Goal: Task Accomplishment & Management: Use online tool/utility

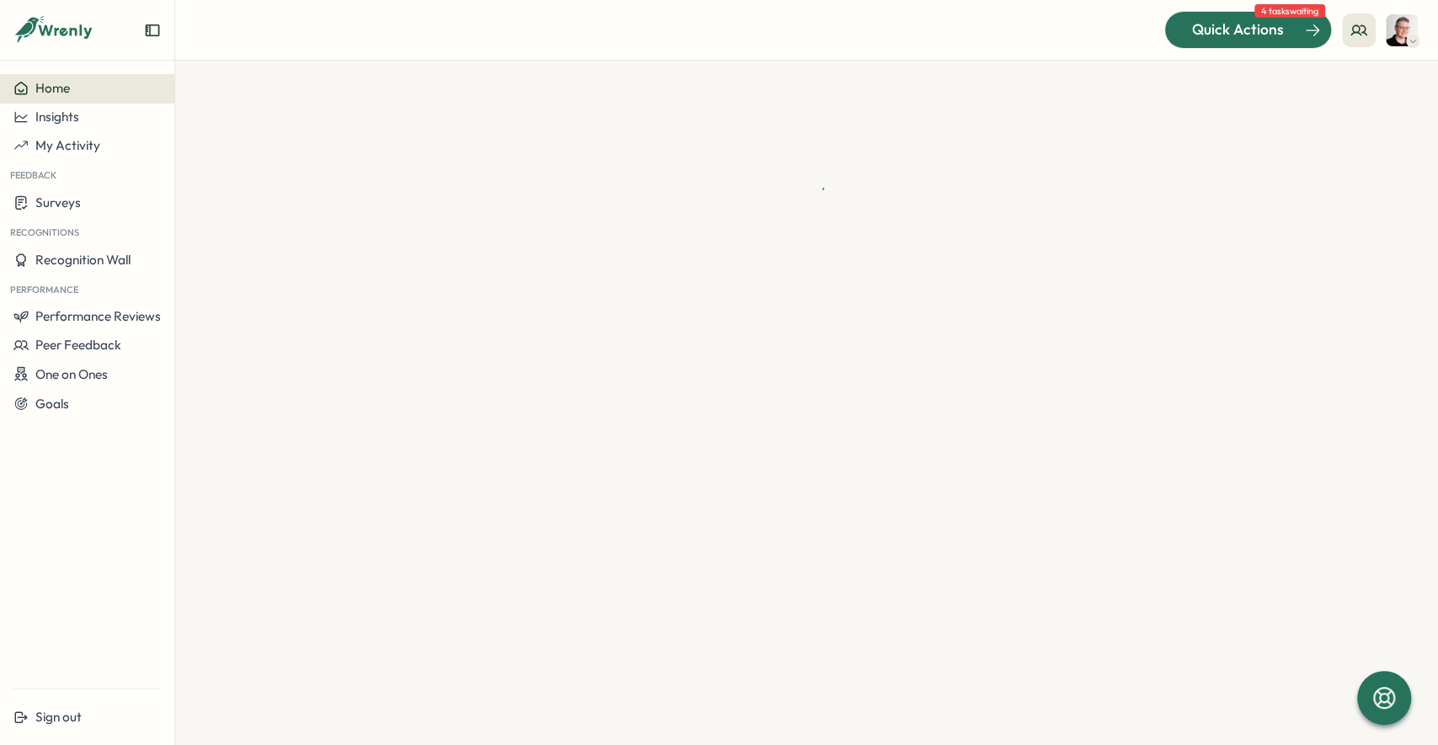
click at [1227, 39] on span "Quick Actions" at bounding box center [1238, 30] width 92 height 22
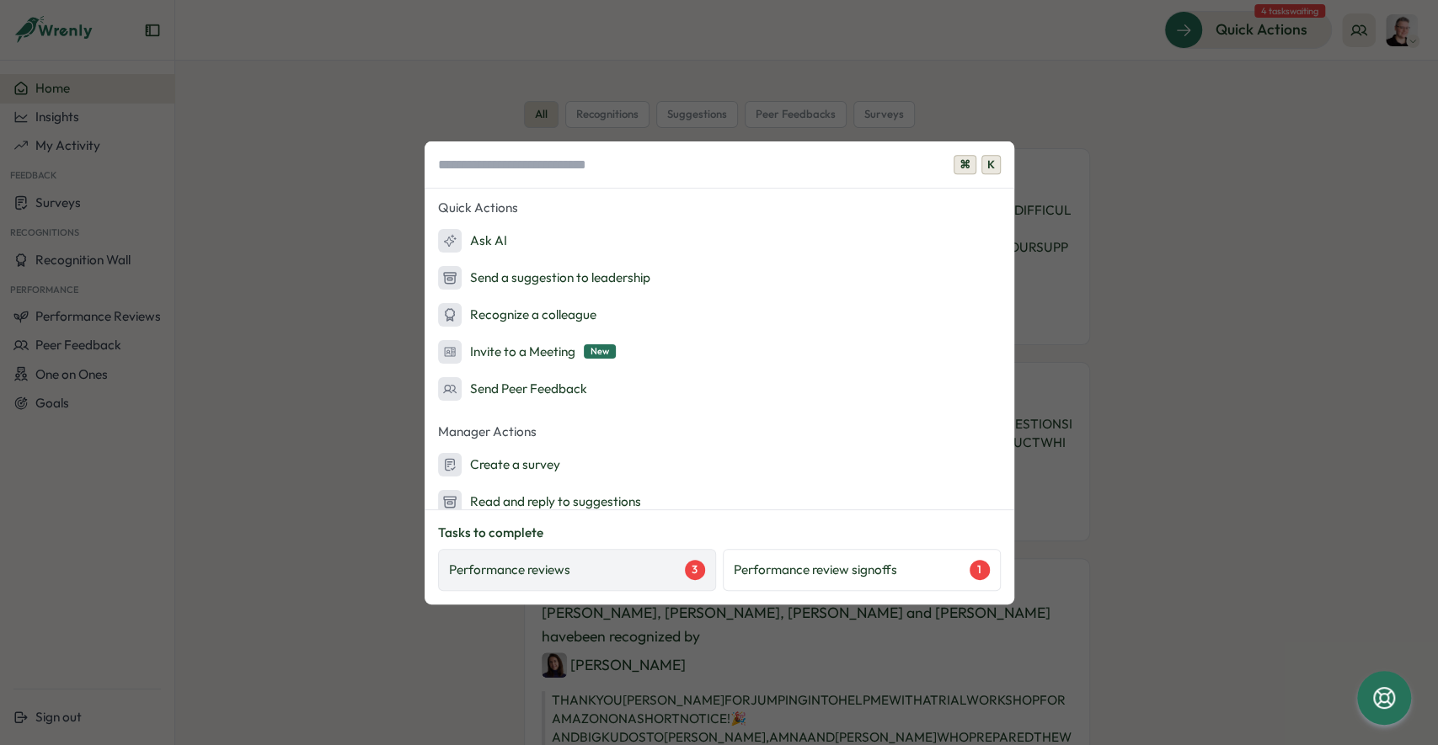
click at [616, 573] on div "Performance reviews 3" at bounding box center [577, 570] width 256 height 20
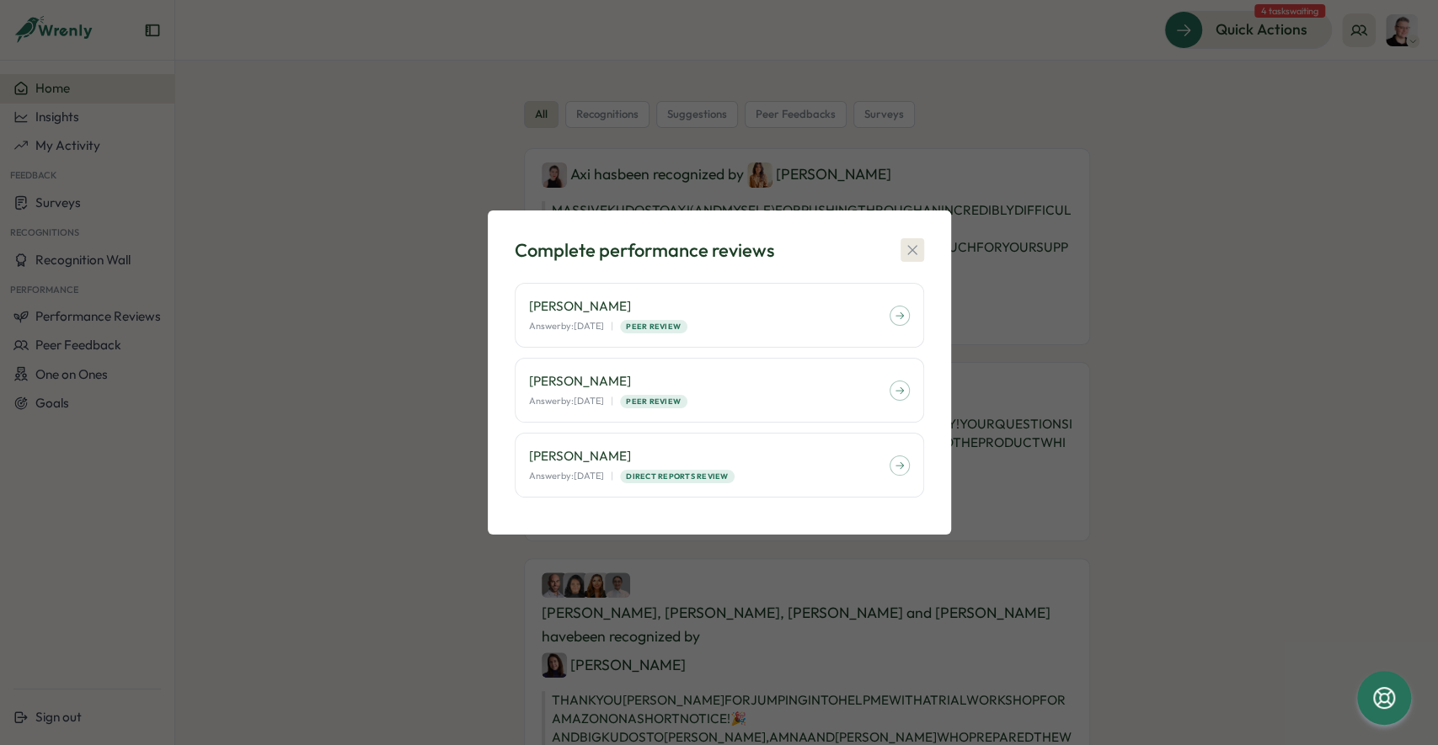
click at [909, 248] on icon "button" at bounding box center [911, 249] width 9 height 9
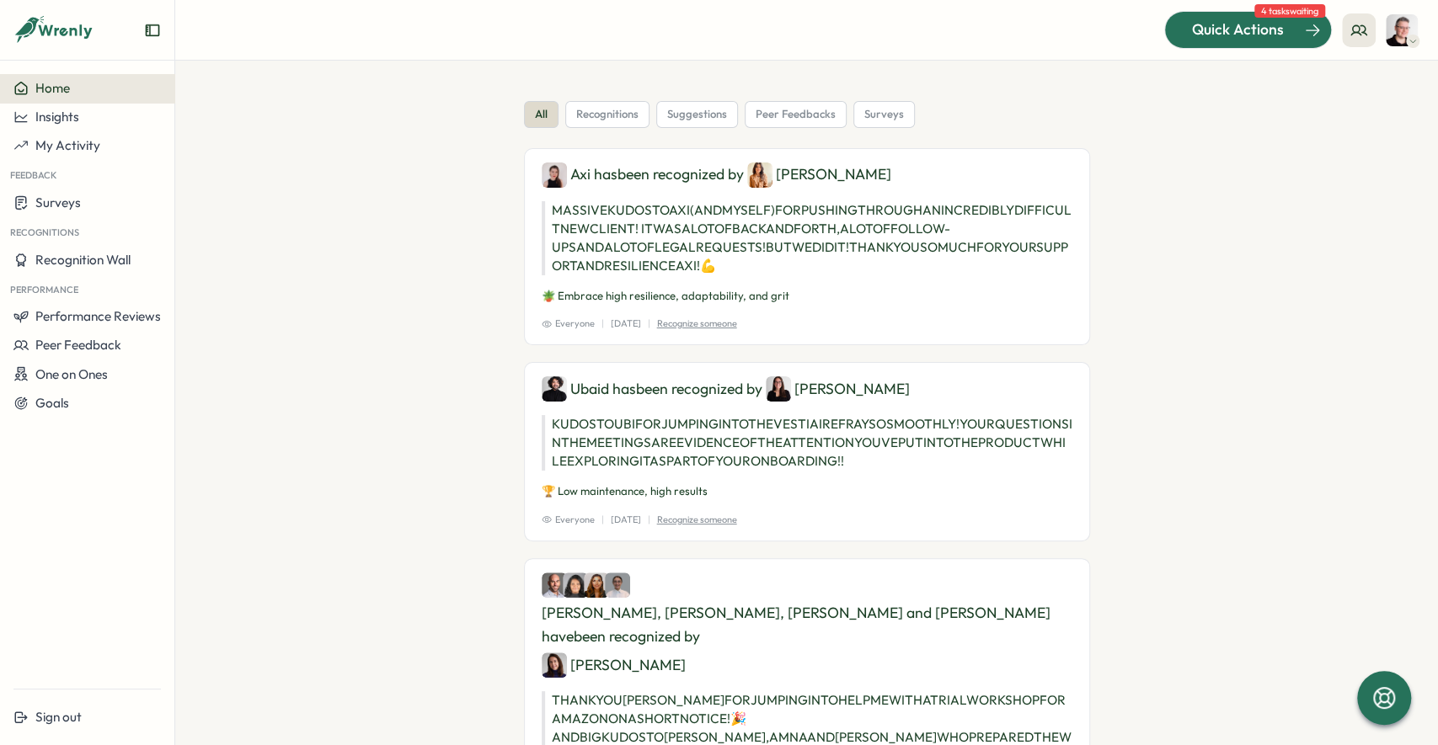
click at [1296, 20] on div "Quick Actions" at bounding box center [1237, 30] width 152 height 22
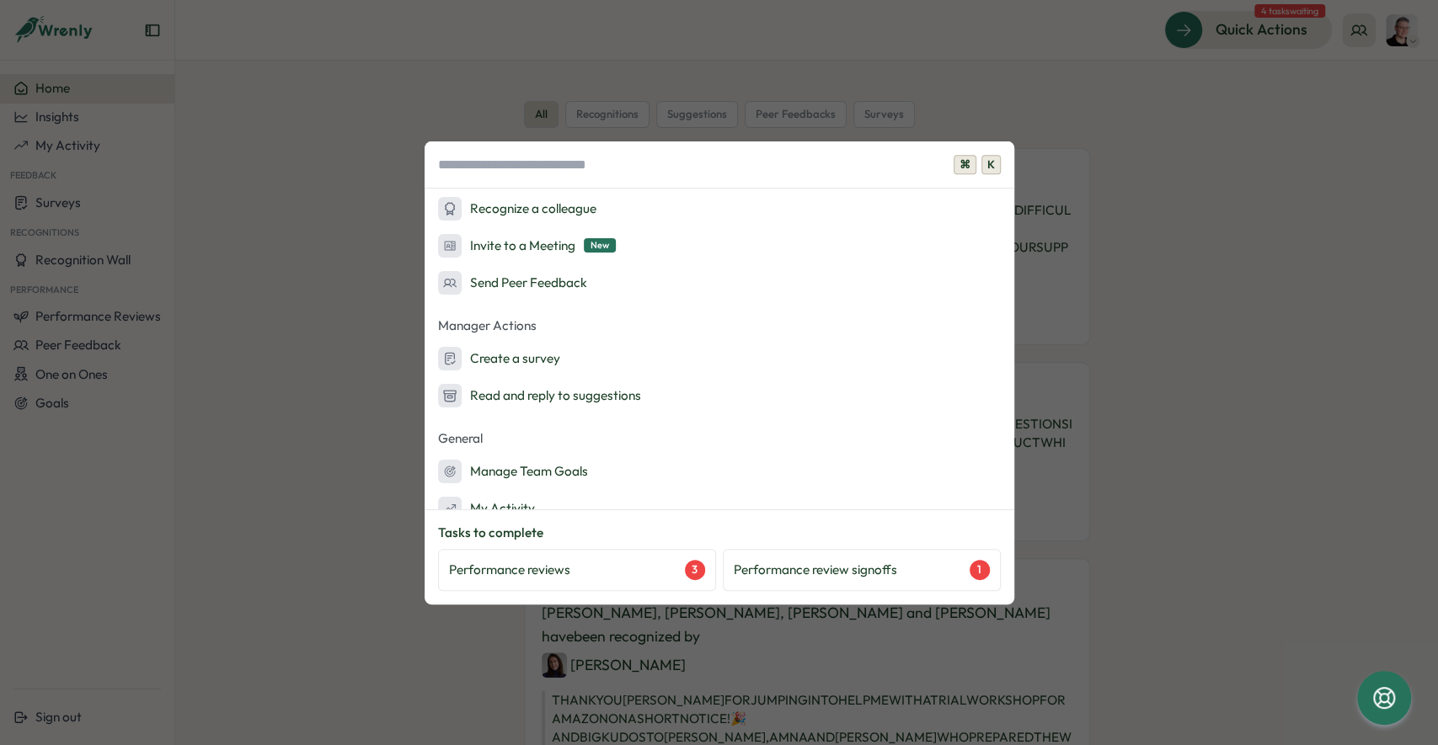
scroll to position [165, 0]
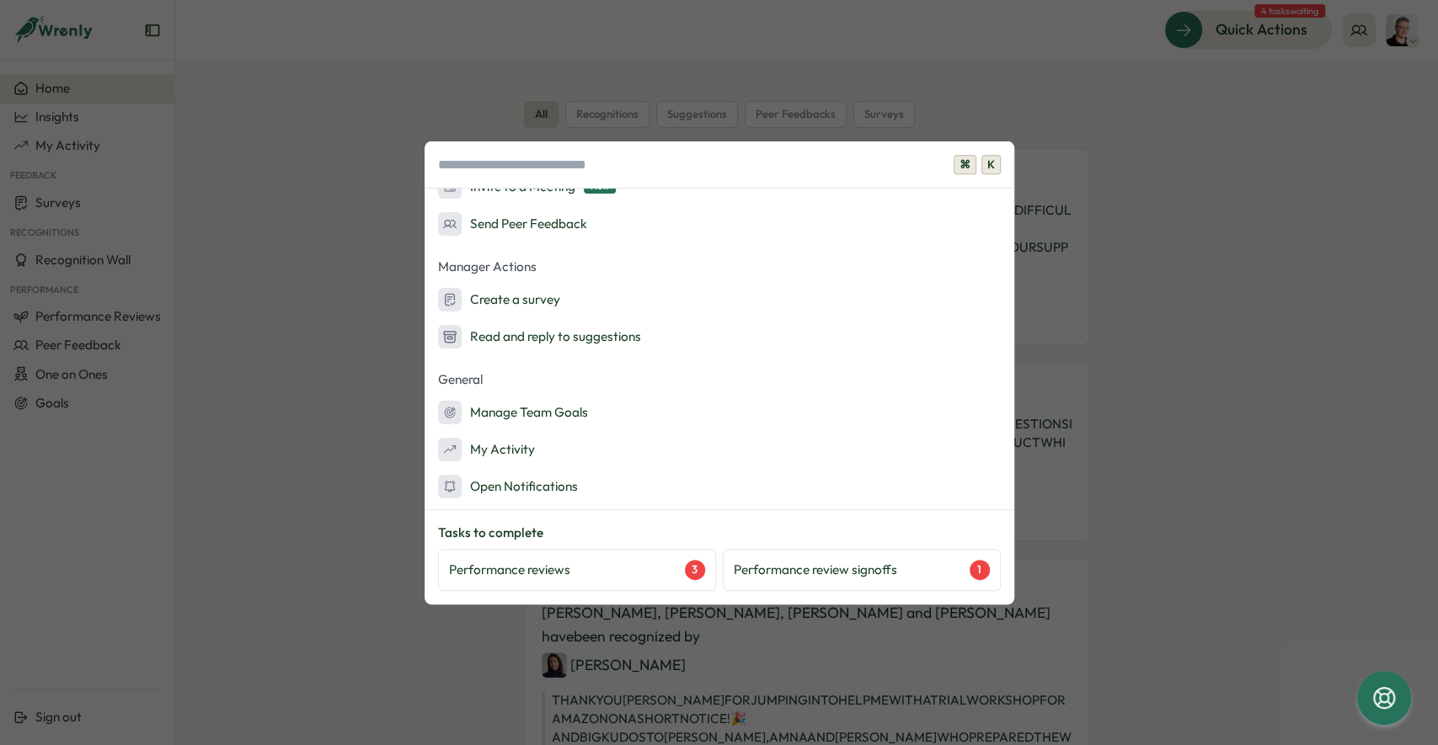
click at [1268, 225] on div "⌘ K Quick Actions Ask AI Send a suggestion to leadership Recognize a colleague …" at bounding box center [719, 372] width 1438 height 745
